Goal: Task Accomplishment & Management: Use online tool/utility

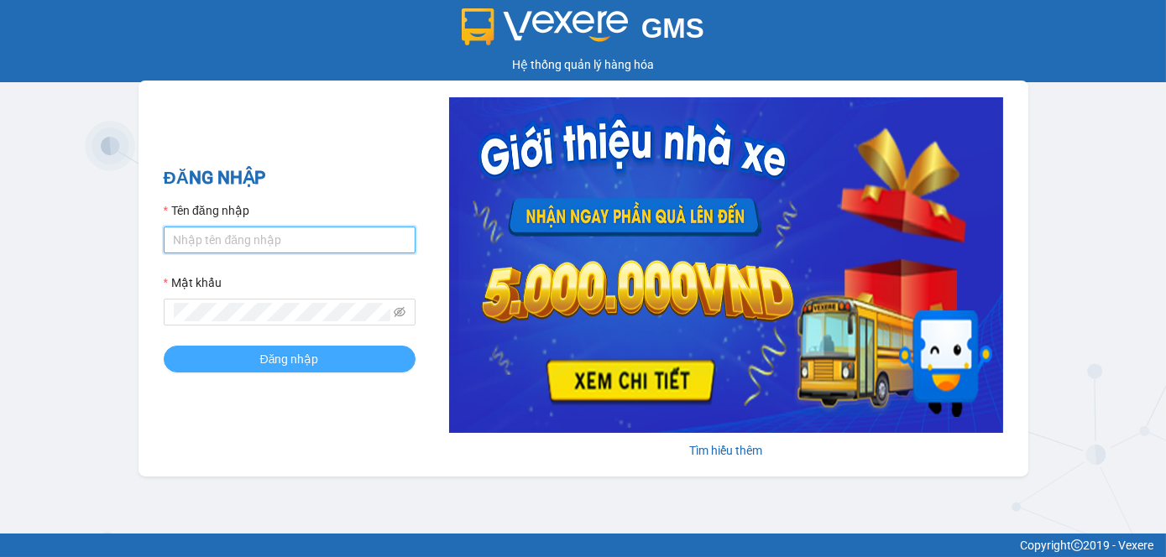
type input "tram.dalatoi"
click at [277, 352] on span "Đăng nhập" at bounding box center [289, 359] width 59 height 18
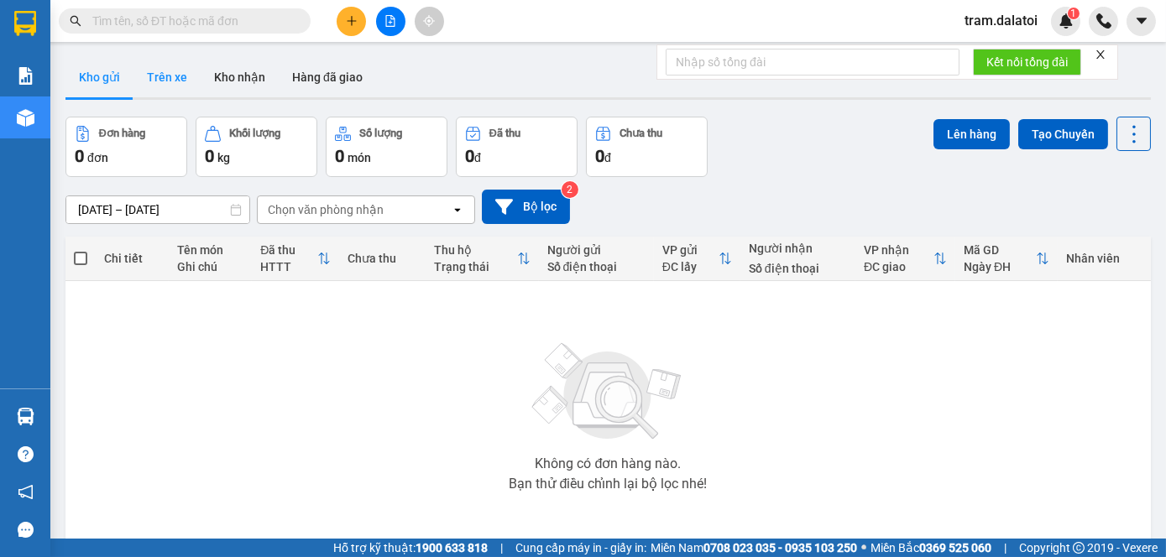
click at [165, 81] on button "Trên xe" at bounding box center [166, 77] width 67 height 40
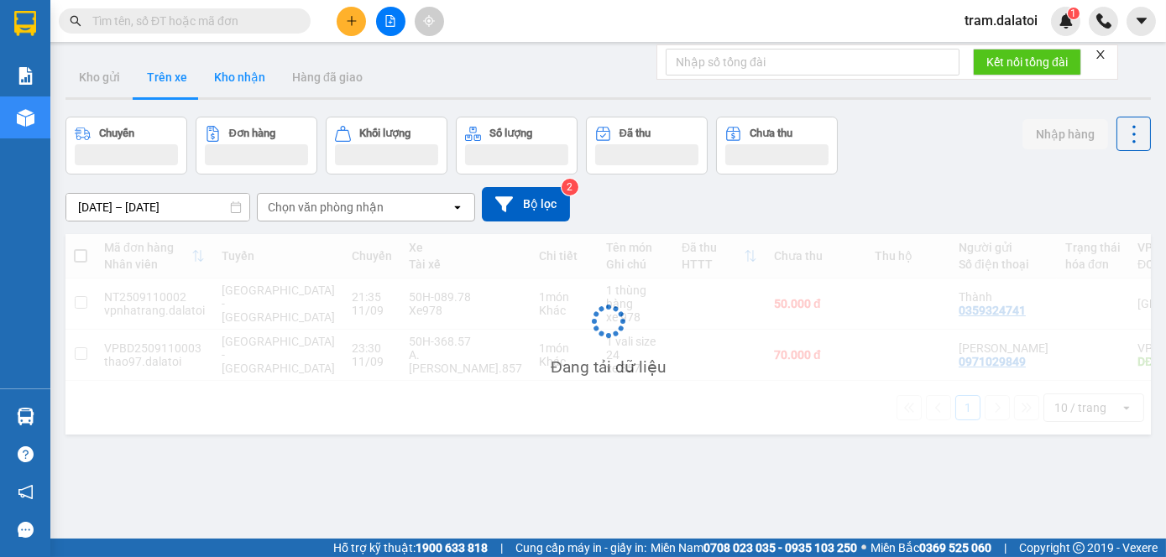
click at [234, 90] on button "Kho nhận" at bounding box center [240, 77] width 78 height 40
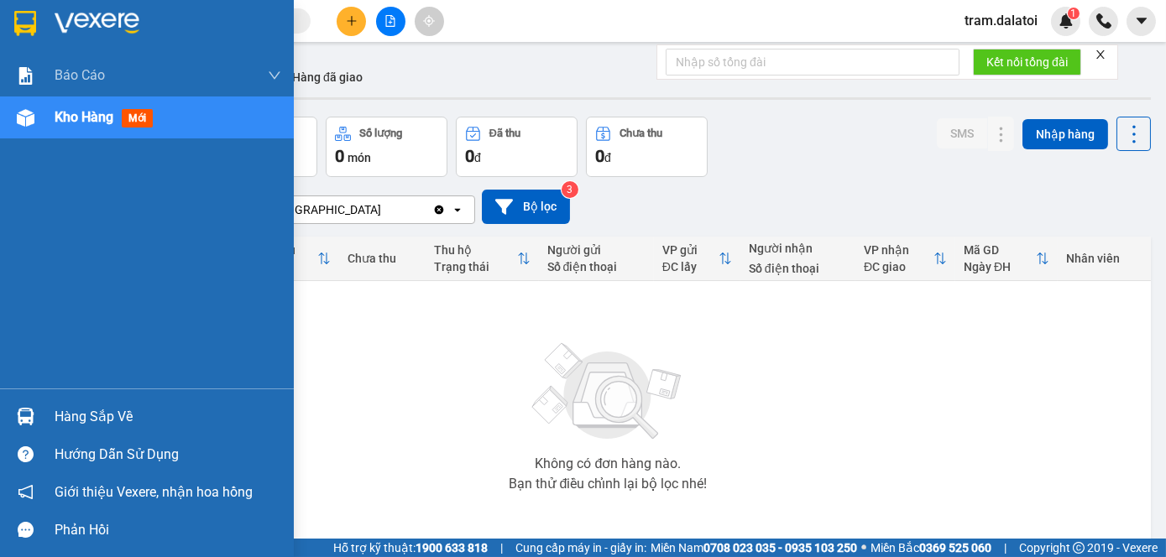
click at [84, 419] on div "Hàng sắp về" at bounding box center [168, 417] width 227 height 25
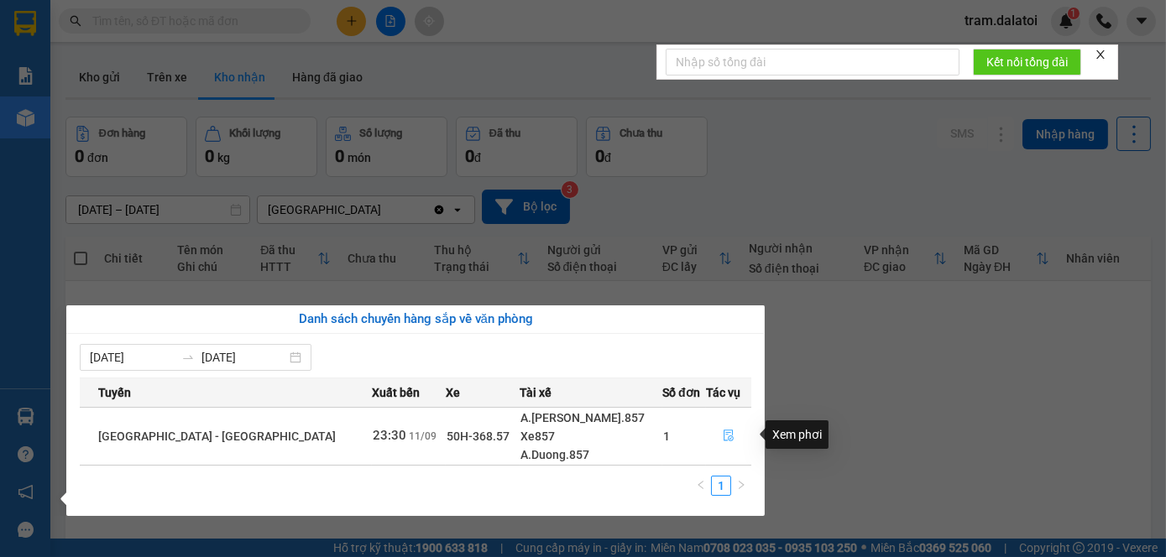
click at [723, 437] on icon "file-done" at bounding box center [729, 436] width 12 height 12
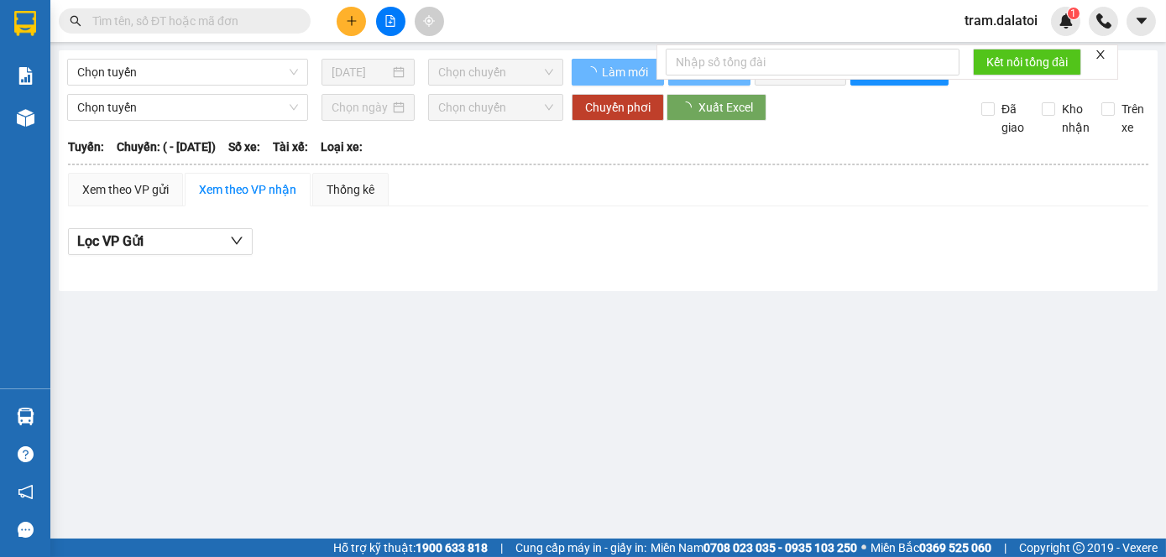
type input "[DATE]"
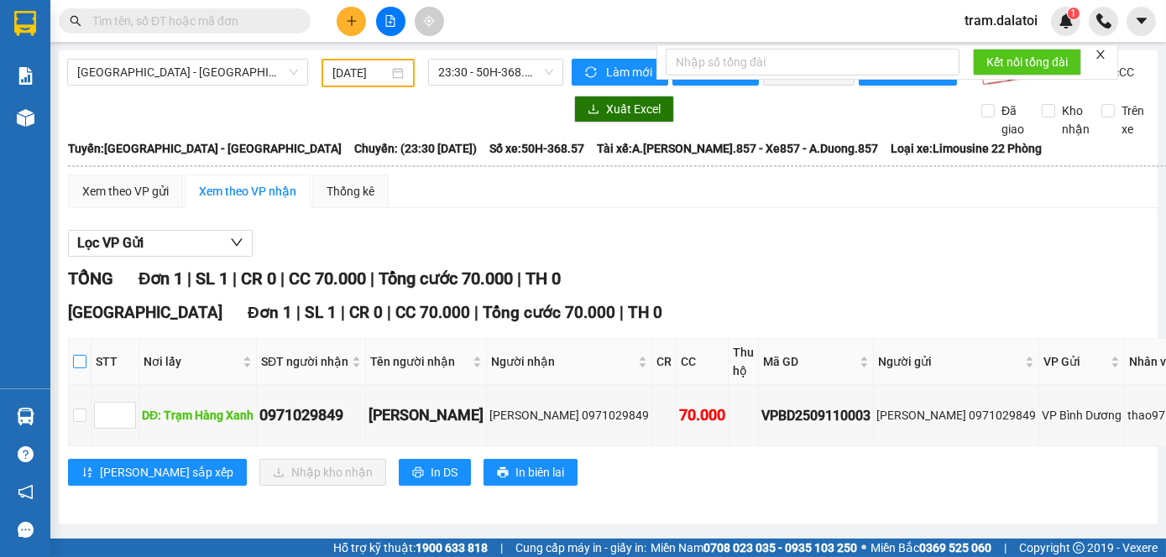
click at [76, 368] on input "checkbox" at bounding box center [79, 361] width 13 height 13
checkbox input "true"
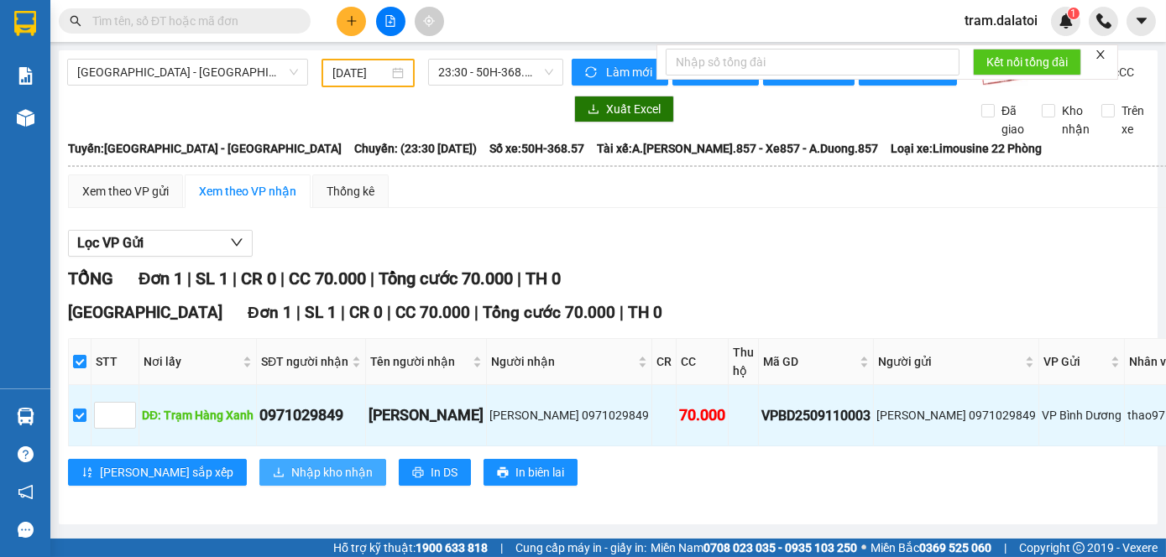
click at [291, 479] on span "Nhập kho nhận" at bounding box center [331, 472] width 81 height 18
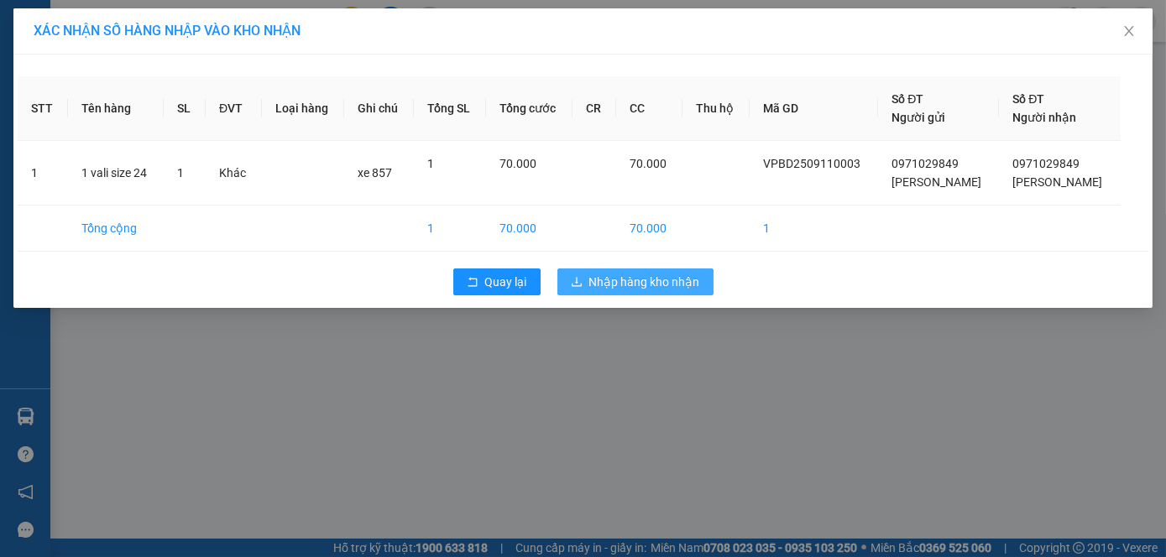
click at [656, 279] on span "Nhập hàng kho nhận" at bounding box center [644, 282] width 111 height 18
